Goal: Transaction & Acquisition: Purchase product/service

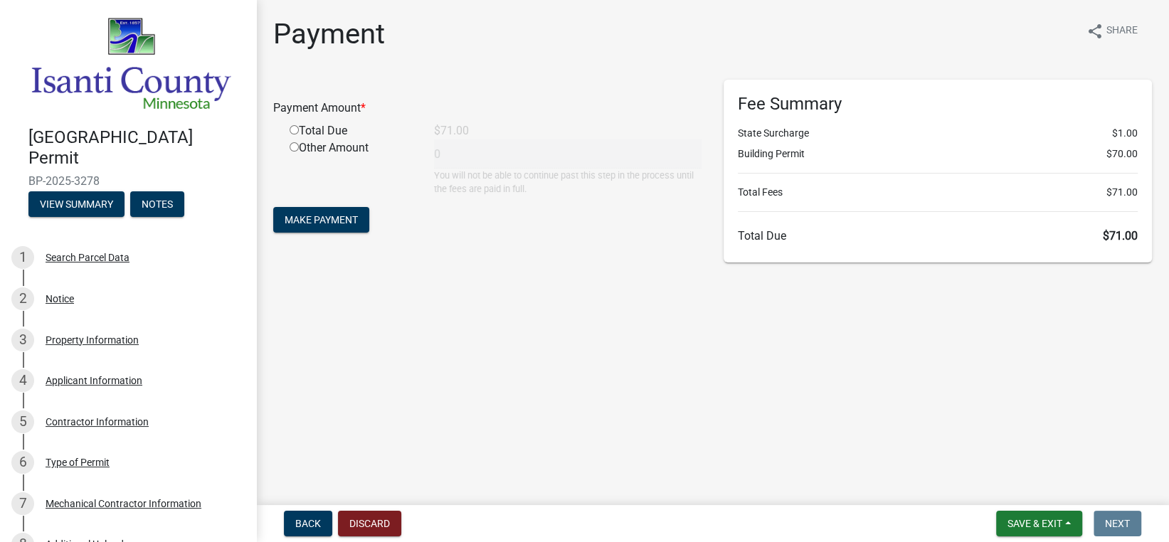
click at [324, 139] on div "Other Amount" at bounding box center [351, 167] width 144 height 56
click at [323, 124] on div "Total Due" at bounding box center [351, 130] width 144 height 17
click at [293, 124] on div "Total Due" at bounding box center [351, 130] width 144 height 17
click at [294, 130] on input "radio" at bounding box center [293, 129] width 9 height 9
radio input "true"
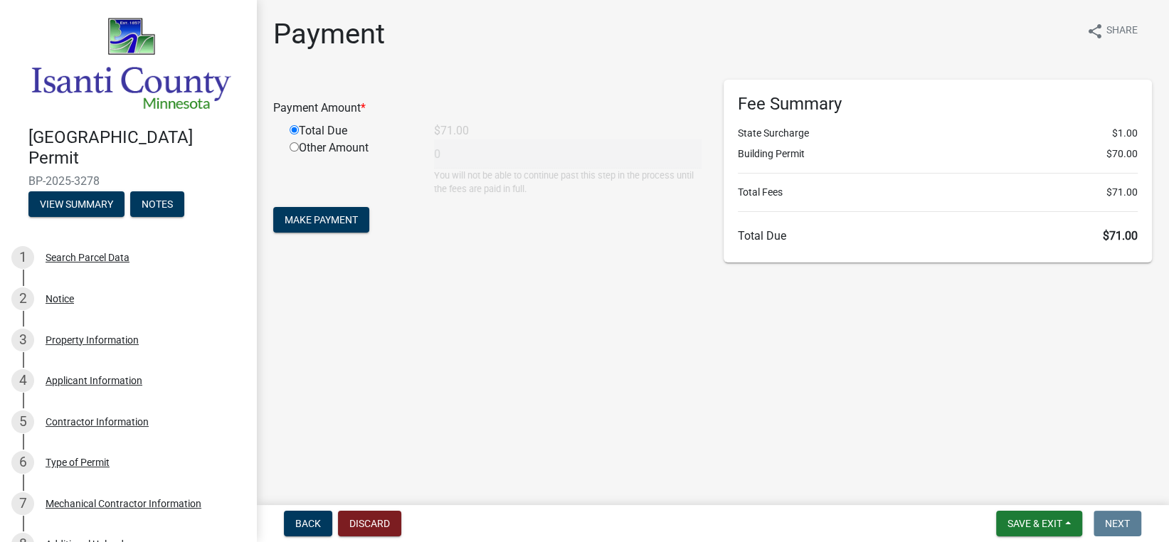
type input "71"
click at [298, 218] on span "Make Payment" at bounding box center [321, 219] width 73 height 11
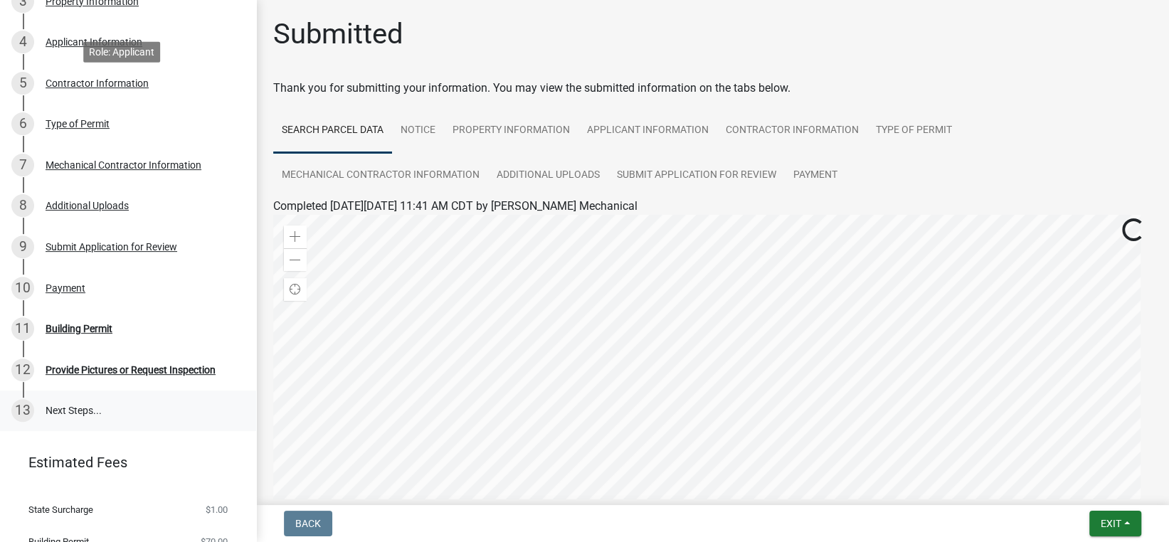
scroll to position [386, 0]
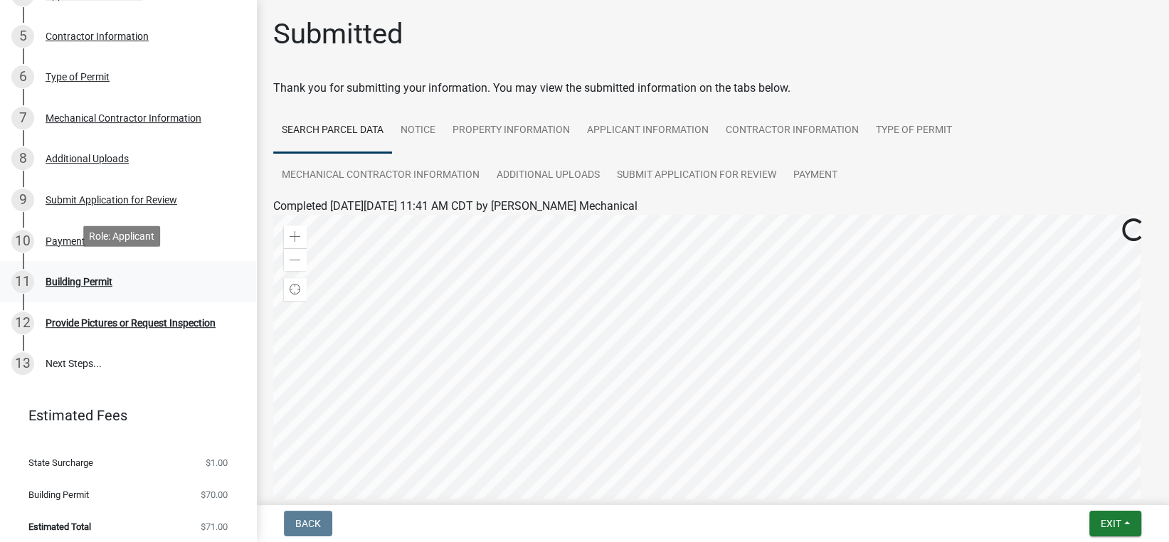
click at [97, 285] on div "11 Building Permit" at bounding box center [122, 281] width 222 height 23
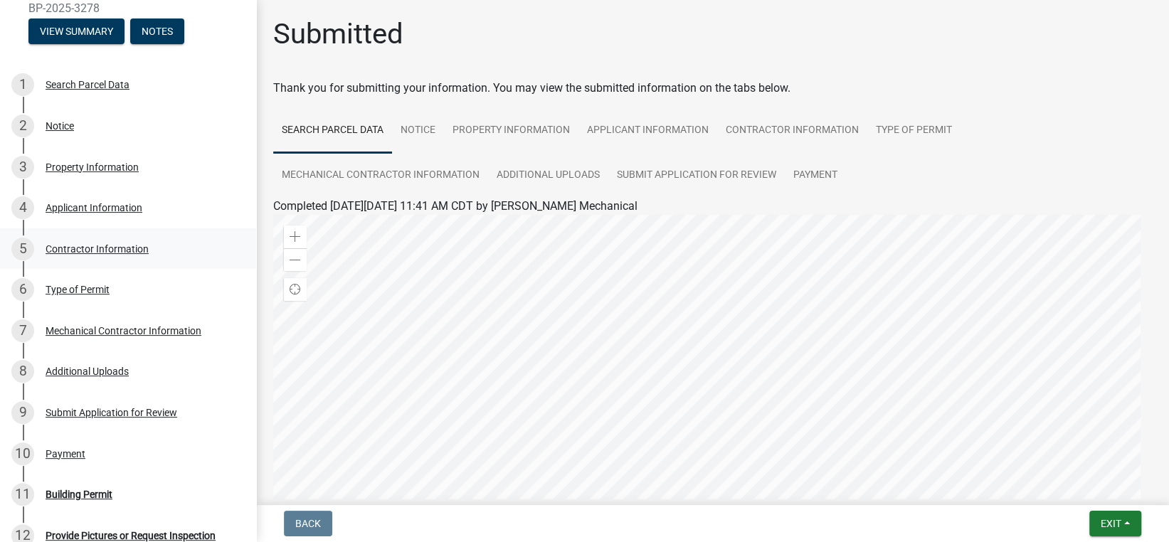
scroll to position [172, 0]
